Goal: Find specific fact: Find specific fact

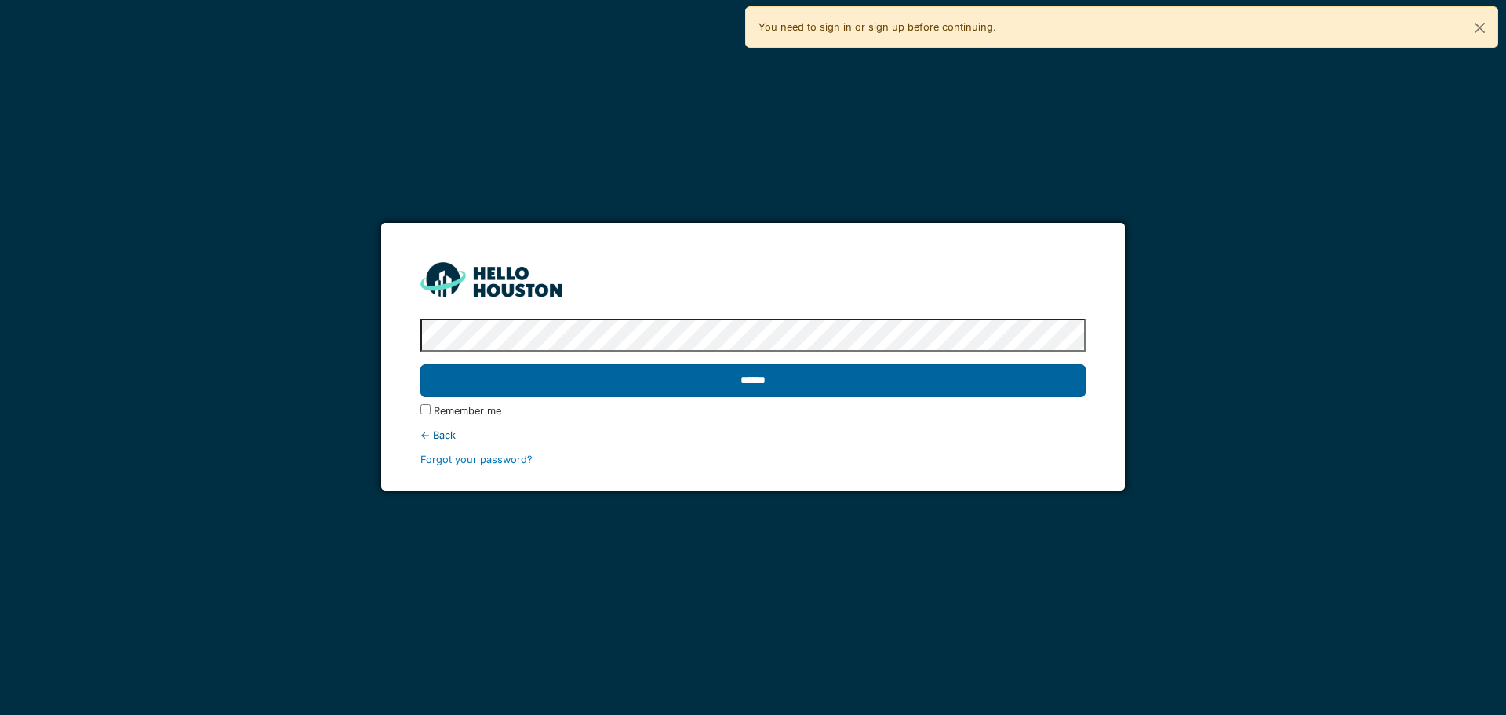
click at [737, 379] on input "******" at bounding box center [752, 380] width 664 height 33
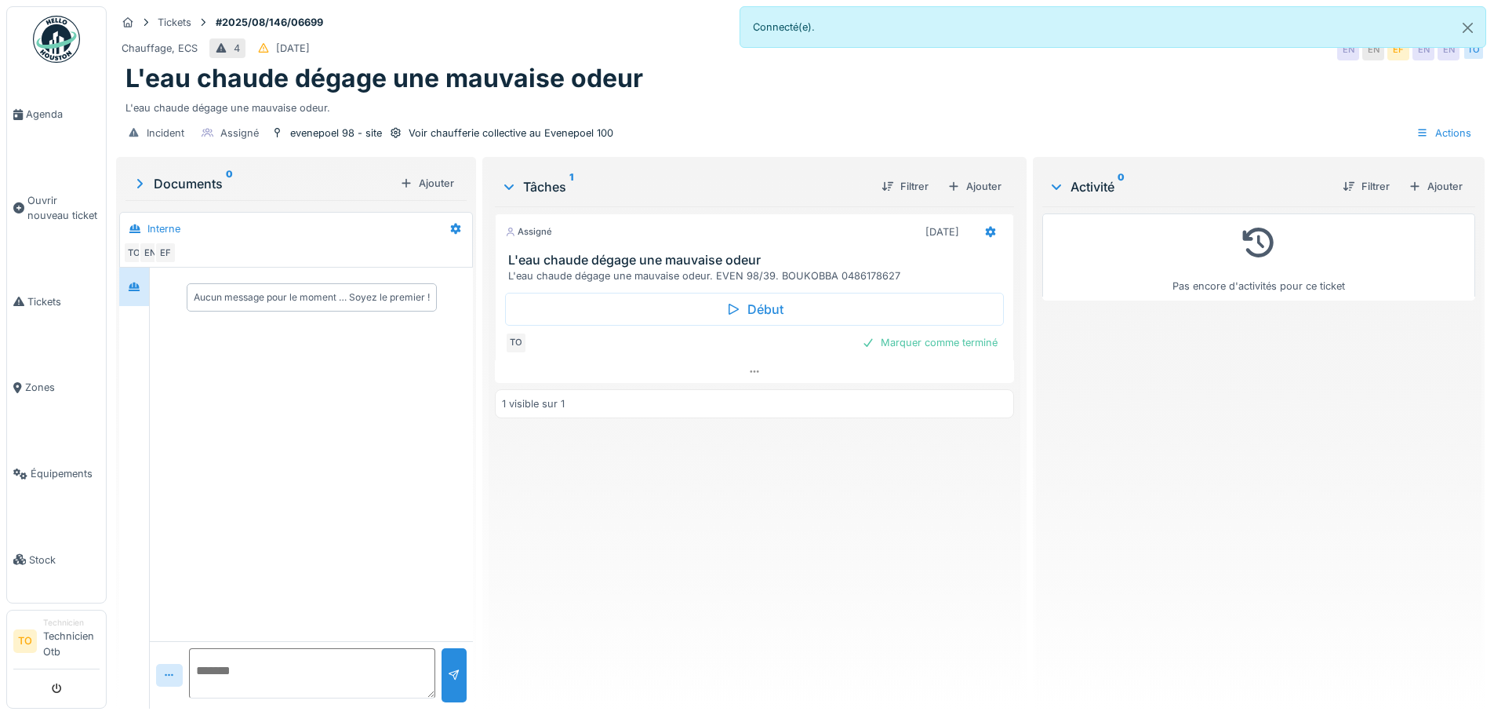
click at [221, 16] on strong "#2025/08/146/06699" at bounding box center [269, 22] width 120 height 15
drag, startPoint x: 224, startPoint y: 25, endPoint x: 328, endPoint y: 24, distance: 104.3
click at [329, 24] on strong "#2025/08/146/06699" at bounding box center [269, 22] width 120 height 15
copy strong "2025/08/146/06699"
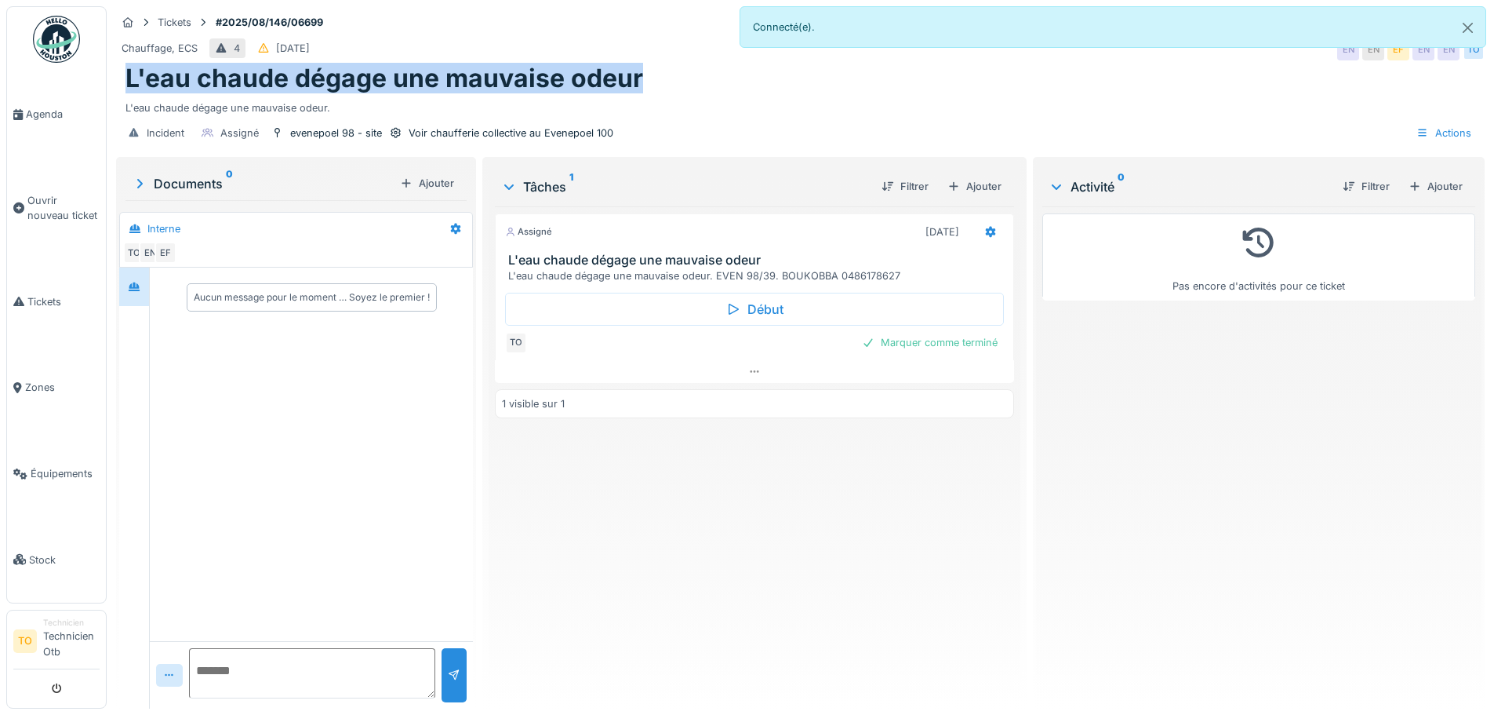
drag, startPoint x: 151, startPoint y: 80, endPoint x: 639, endPoint y: 82, distance: 487.1
click at [639, 82] on div "L'eau chaude dégage une mauvaise odeur L'eau chaude dégage une mauvaise odeur." at bounding box center [800, 90] width 1369 height 52
copy h1 "L'eau chaude dégage une mauvaise odeur"
